Goal: Transaction & Acquisition: Purchase product/service

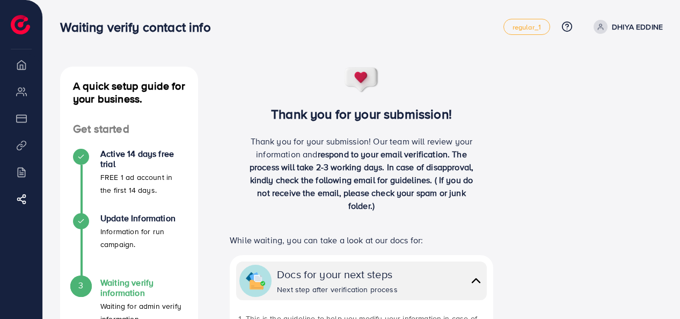
scroll to position [193, 0]
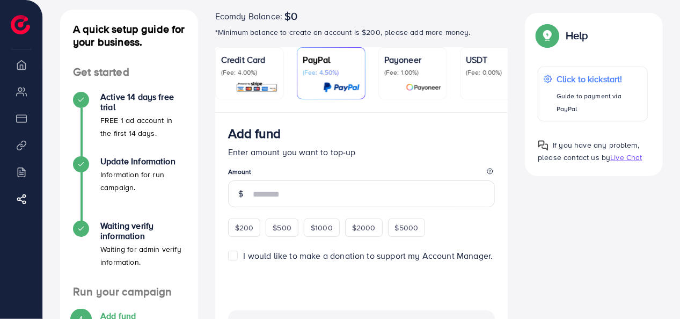
scroll to position [56, 0]
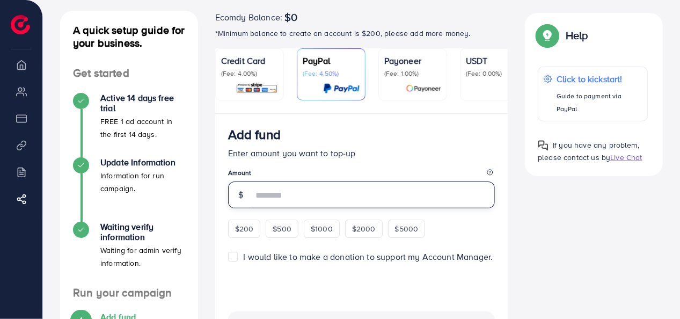
click at [294, 190] on input "number" at bounding box center [374, 195] width 243 height 27
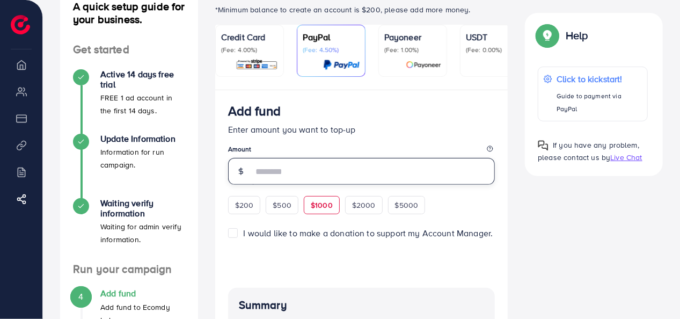
scroll to position [91, 0]
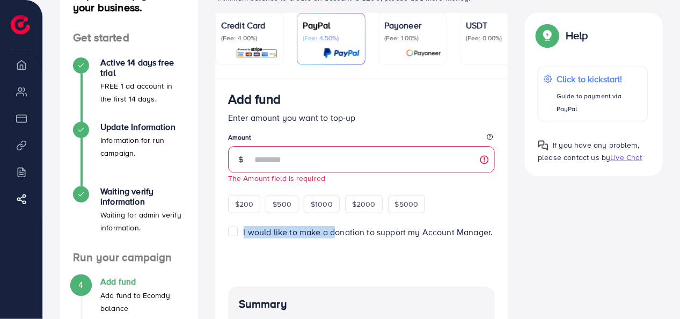
drag, startPoint x: 263, startPoint y: 223, endPoint x: 336, endPoint y: 234, distance: 73.9
click at [337, 234] on span "I would like to make a donation to support my Account Manager." at bounding box center [369, 232] width 250 height 12
drag, startPoint x: 336, startPoint y: 234, endPoint x: 266, endPoint y: 255, distance: 72.7
click at [266, 255] on div at bounding box center [361, 256] width 267 height 35
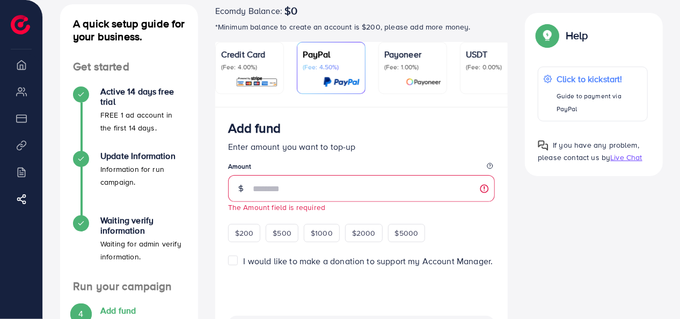
scroll to position [0, 0]
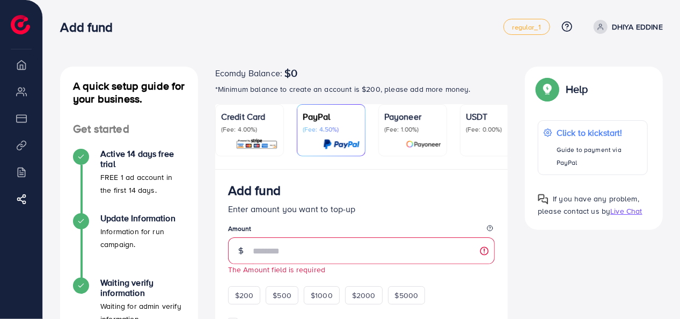
click at [345, 21] on div "Add fund" at bounding box center [281, 27] width 443 height 16
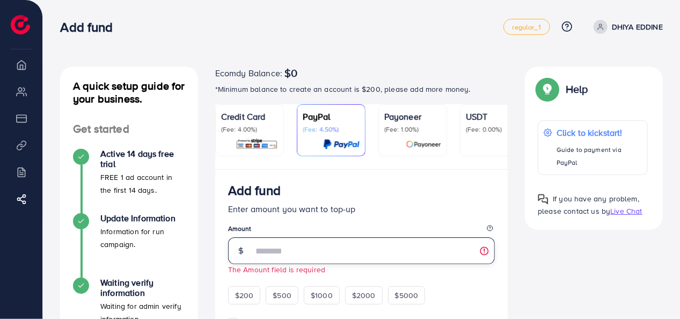
click at [292, 259] on input "number" at bounding box center [374, 250] width 243 height 27
